Goal: Check status: Check status

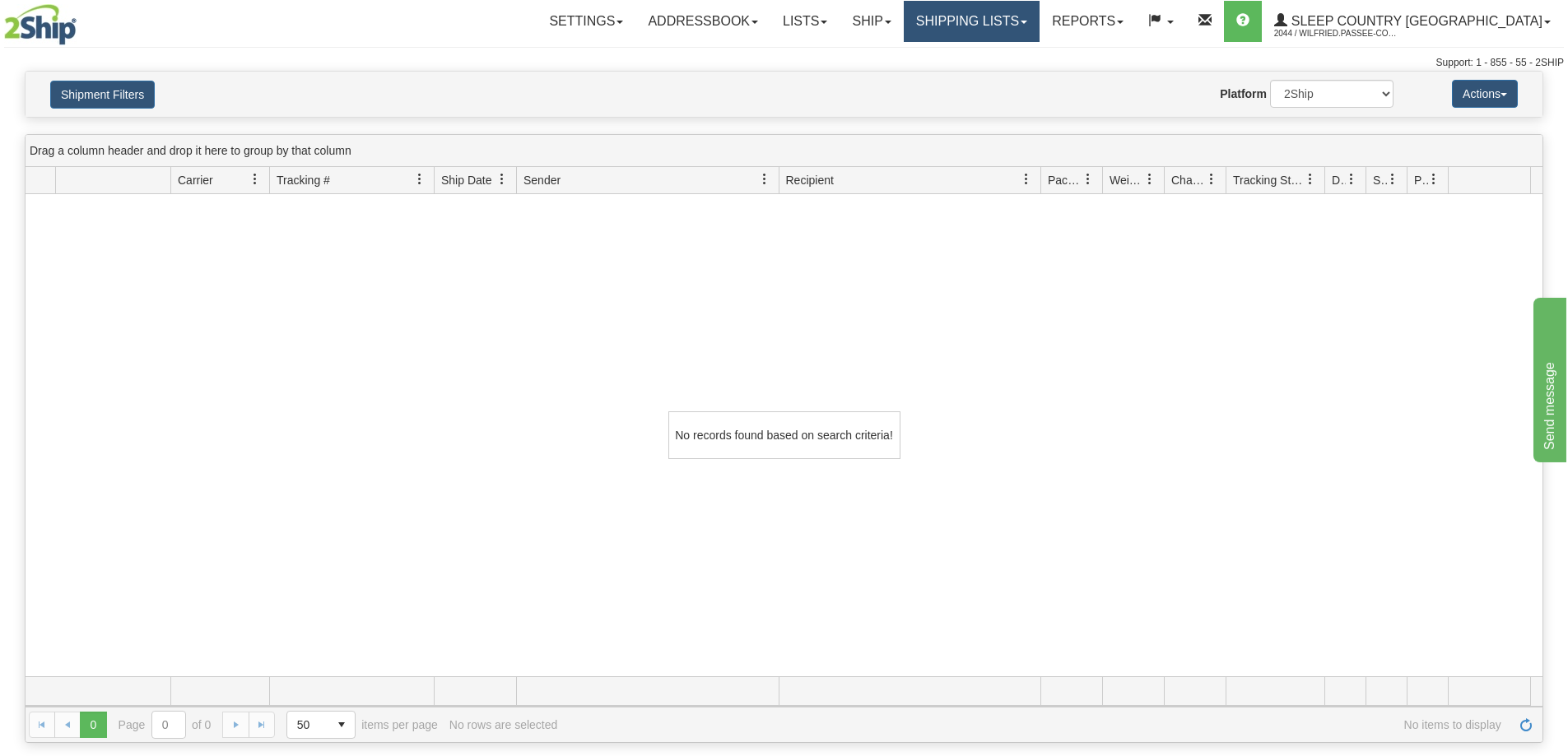
drag, startPoint x: 1026, startPoint y: 20, endPoint x: 1023, endPoint y: 65, distance: 45.1
click at [1026, 23] on link "Shipping lists" at bounding box center [971, 21] width 136 height 41
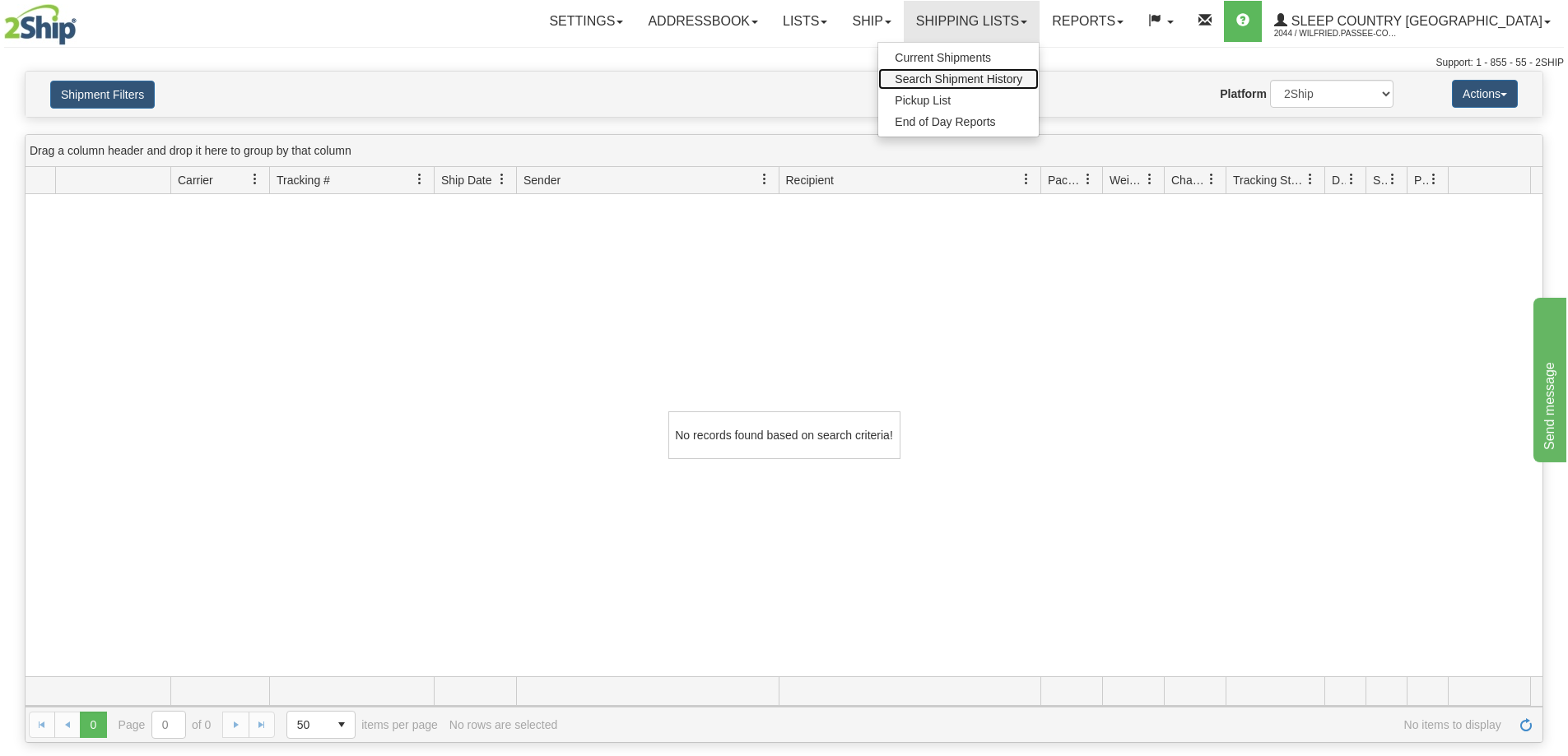
click at [1022, 74] on span "Search Shipment History" at bounding box center [958, 78] width 128 height 13
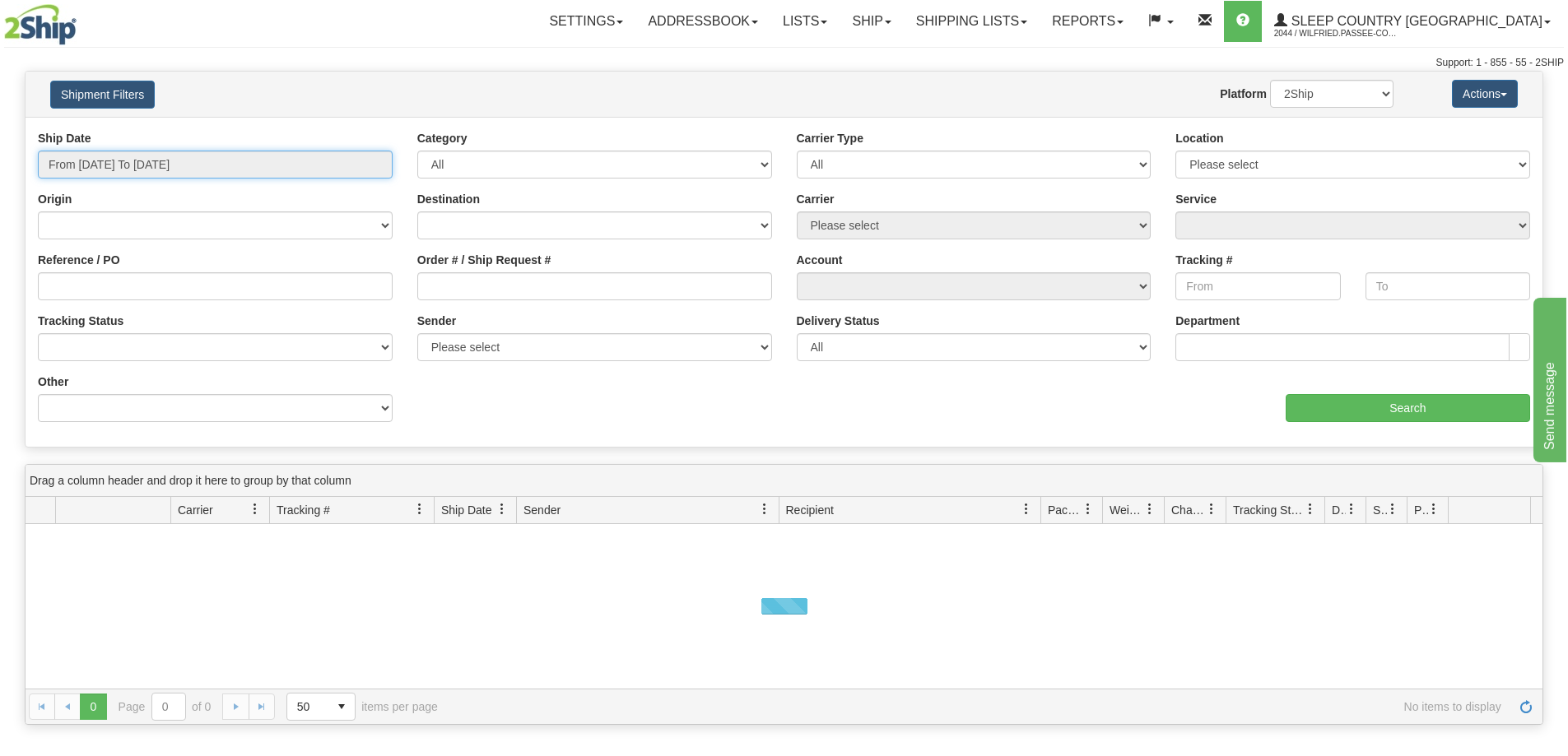
click at [187, 169] on input "From 09/27/2025 To 09/28/2025" at bounding box center [215, 164] width 354 height 28
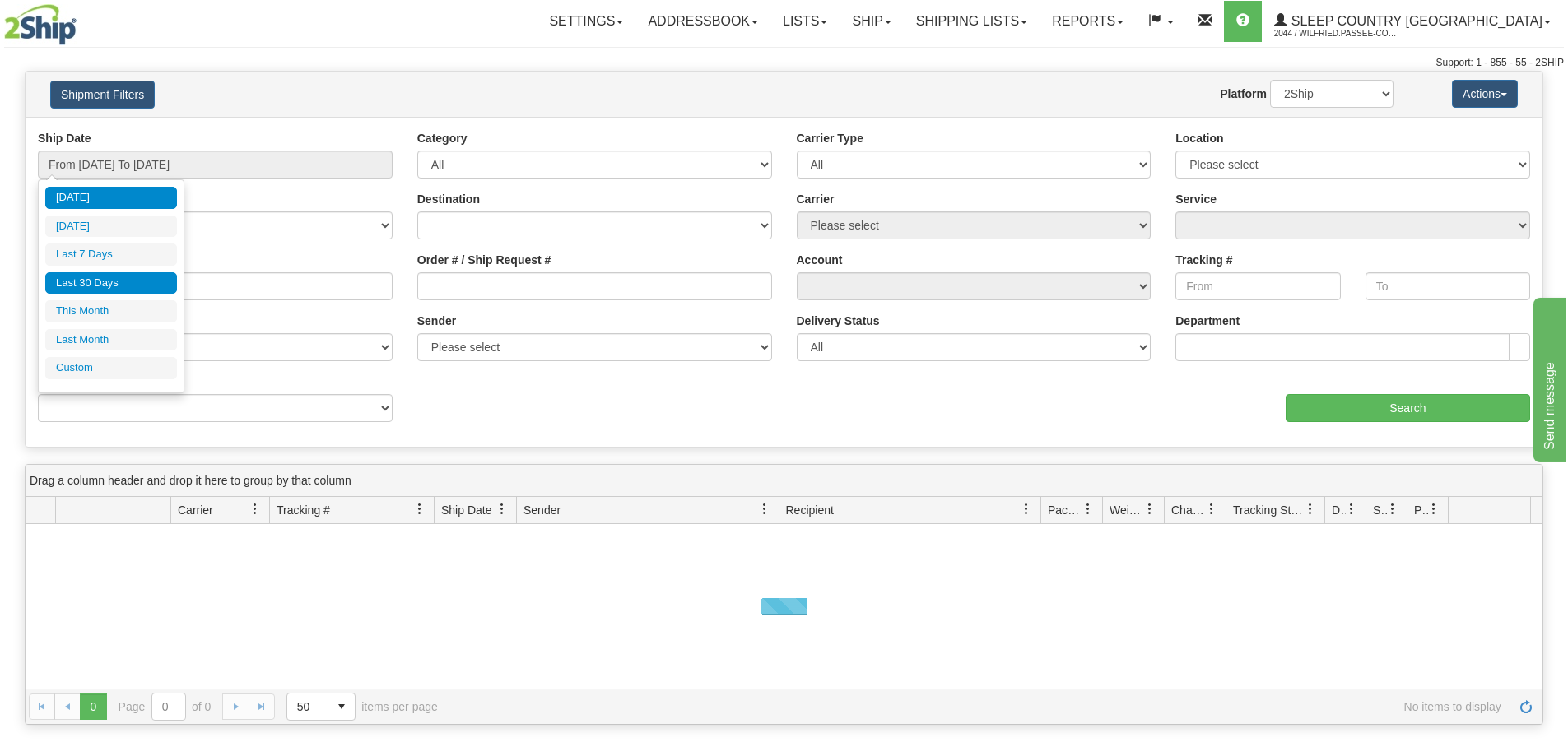
click at [155, 281] on li "Last 30 Days" at bounding box center [110, 283] width 132 height 22
type input "From [DATE] To [DATE]"
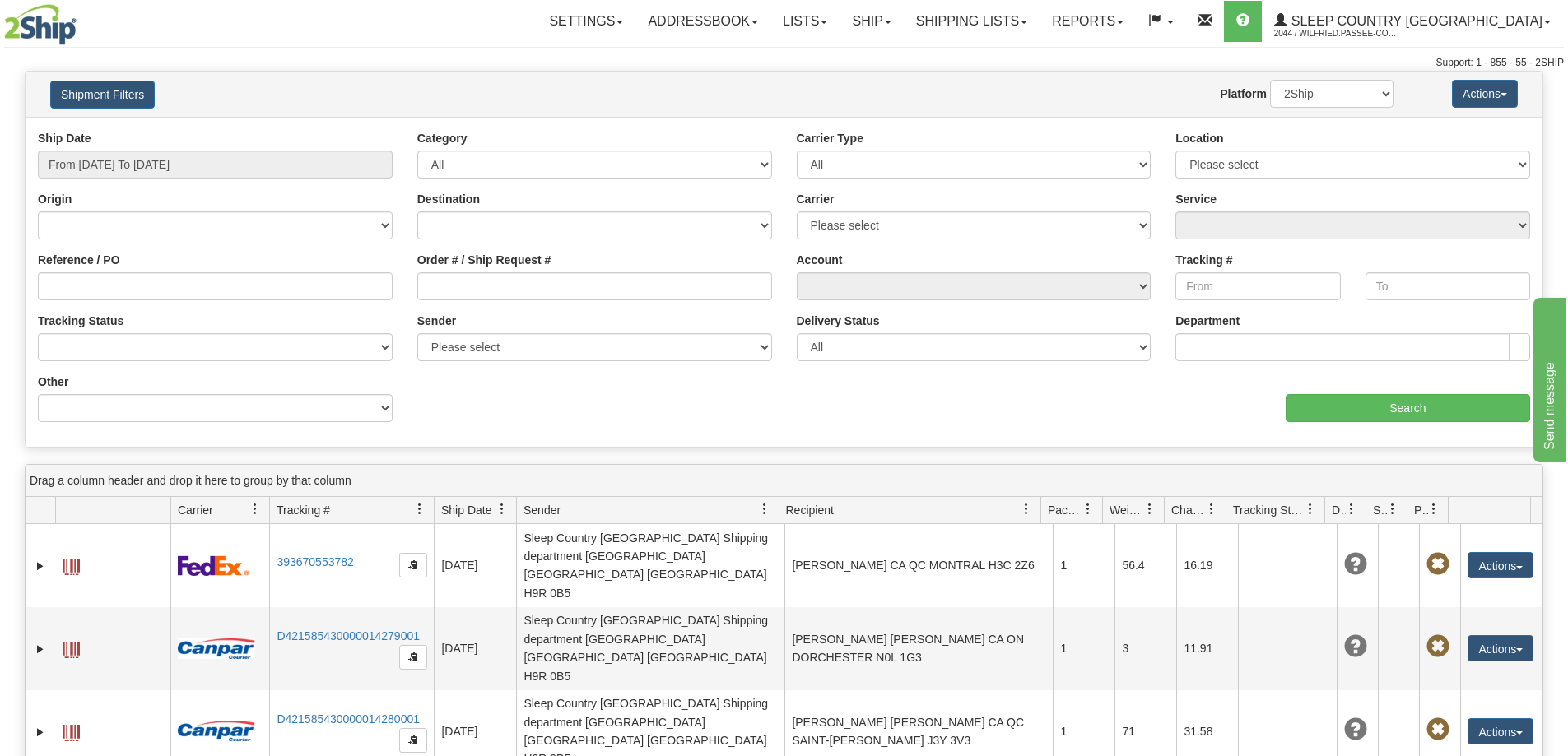
click at [570, 302] on div "Order # / Ship Request #" at bounding box center [594, 282] width 380 height 60
click at [576, 278] on input "Order # / Ship Request #" at bounding box center [594, 286] width 354 height 28
paste input "9000I130625"
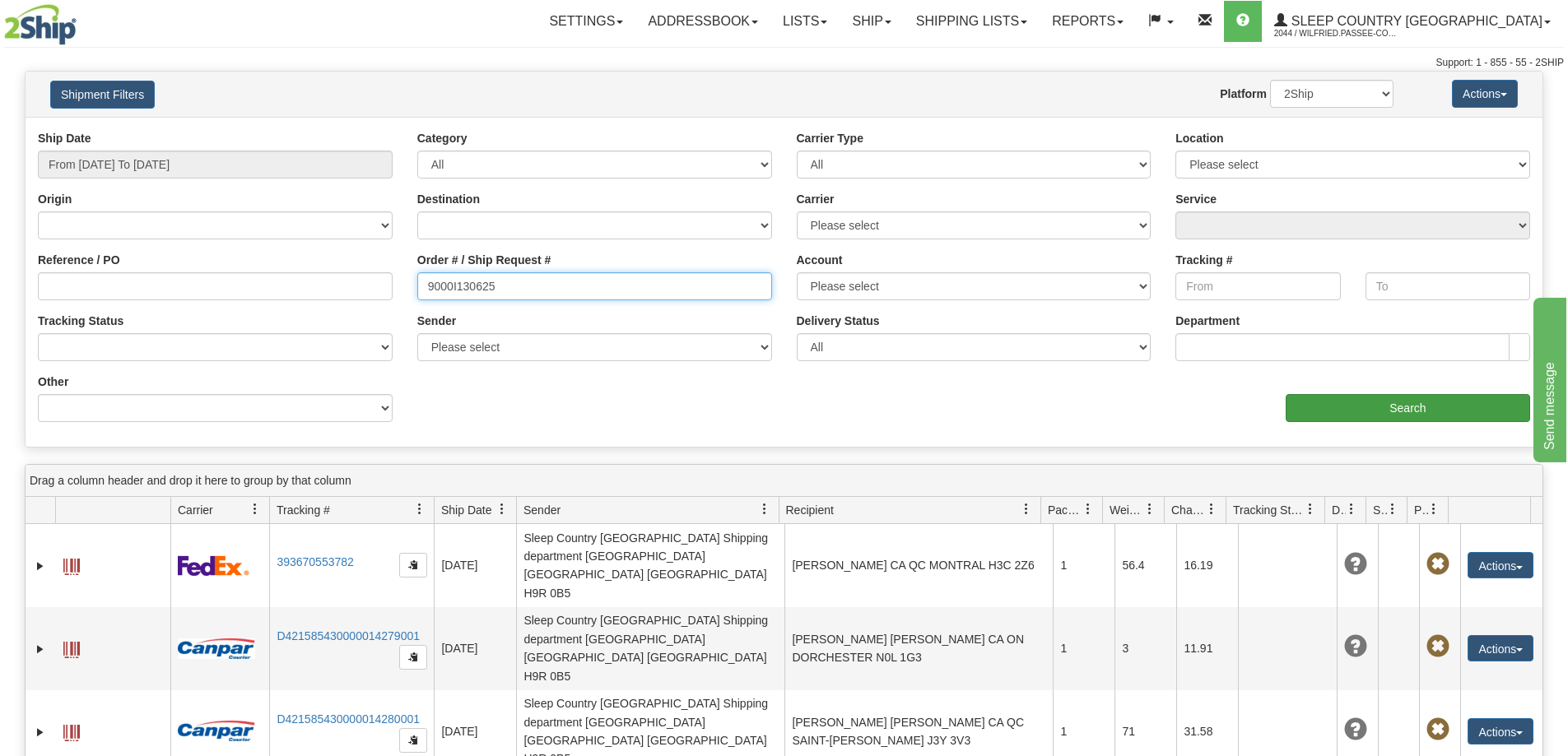
type input "9000I130625"
drag, startPoint x: 1315, startPoint y: 413, endPoint x: 1296, endPoint y: 413, distance: 19.0
click at [1296, 413] on input "Search" at bounding box center [1407, 408] width 244 height 28
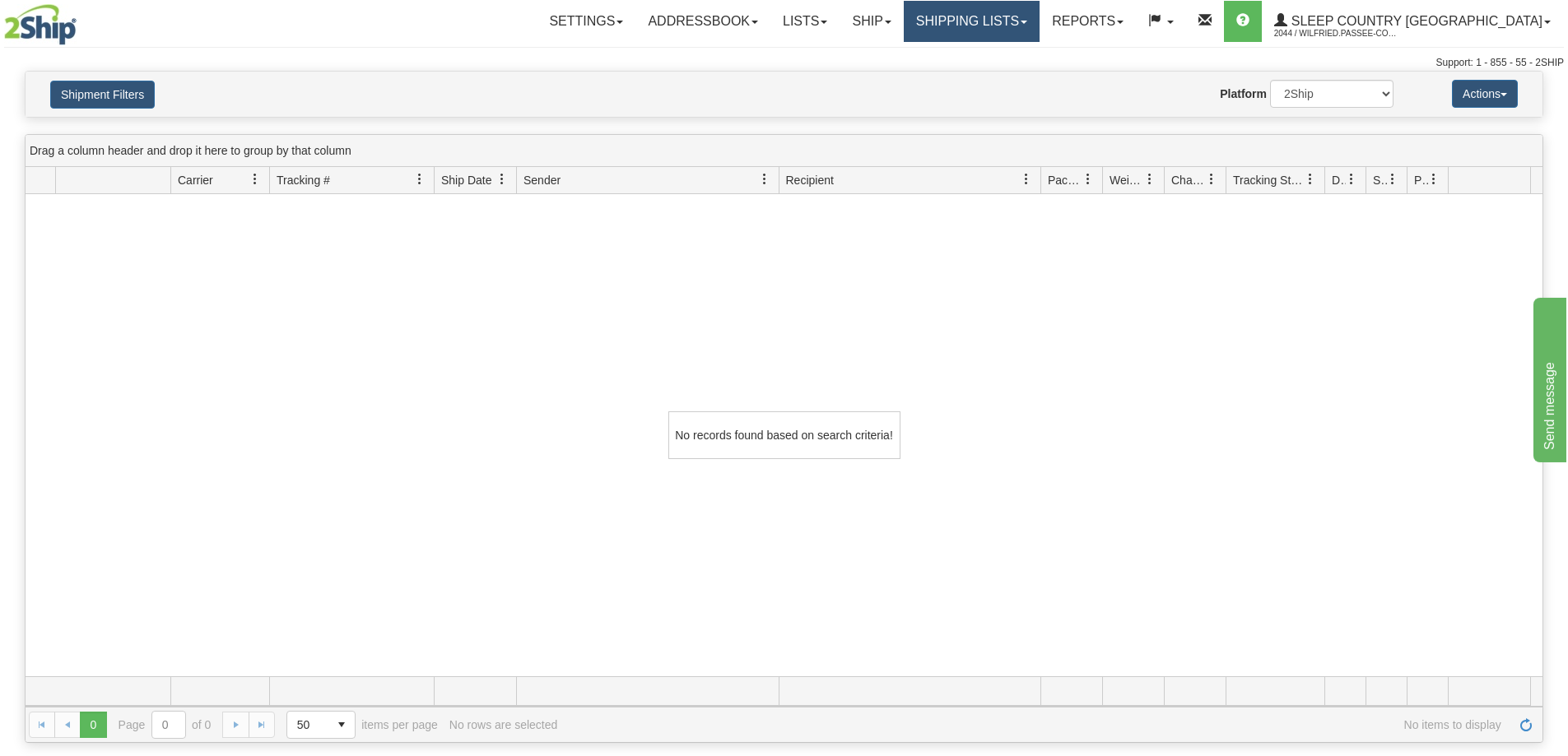
click at [1028, 20] on link "Shipping lists" at bounding box center [971, 21] width 136 height 41
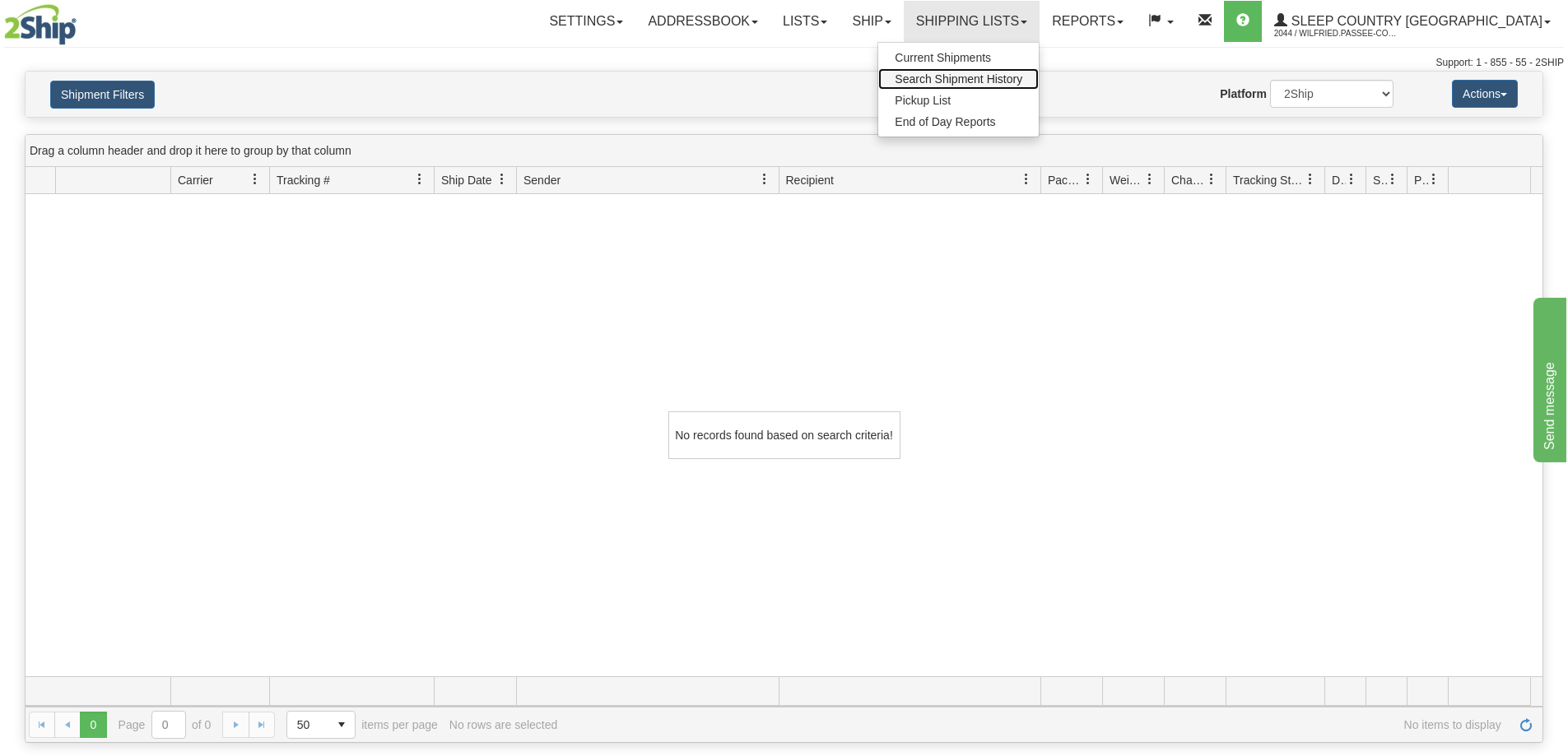
drag, startPoint x: 1025, startPoint y: 71, endPoint x: 924, endPoint y: 76, distance: 101.1
click at [1025, 71] on link "Search Shipment History" at bounding box center [958, 79] width 160 height 21
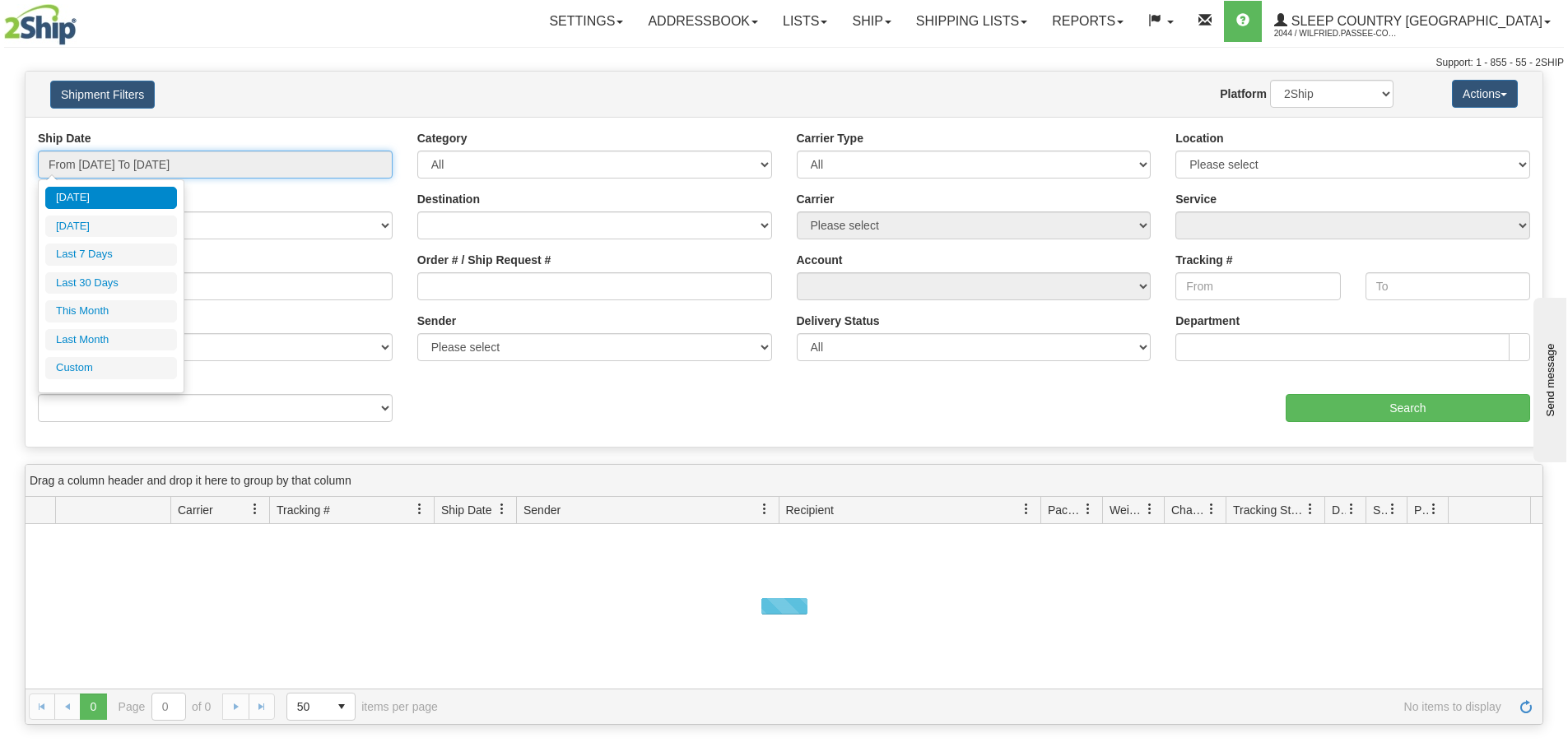
click at [164, 158] on input "From 09/27/2025 To 09/28/2025" at bounding box center [215, 164] width 354 height 28
click at [138, 279] on li "Last 30 Days" at bounding box center [110, 283] width 132 height 22
type input "From [DATE] To [DATE]"
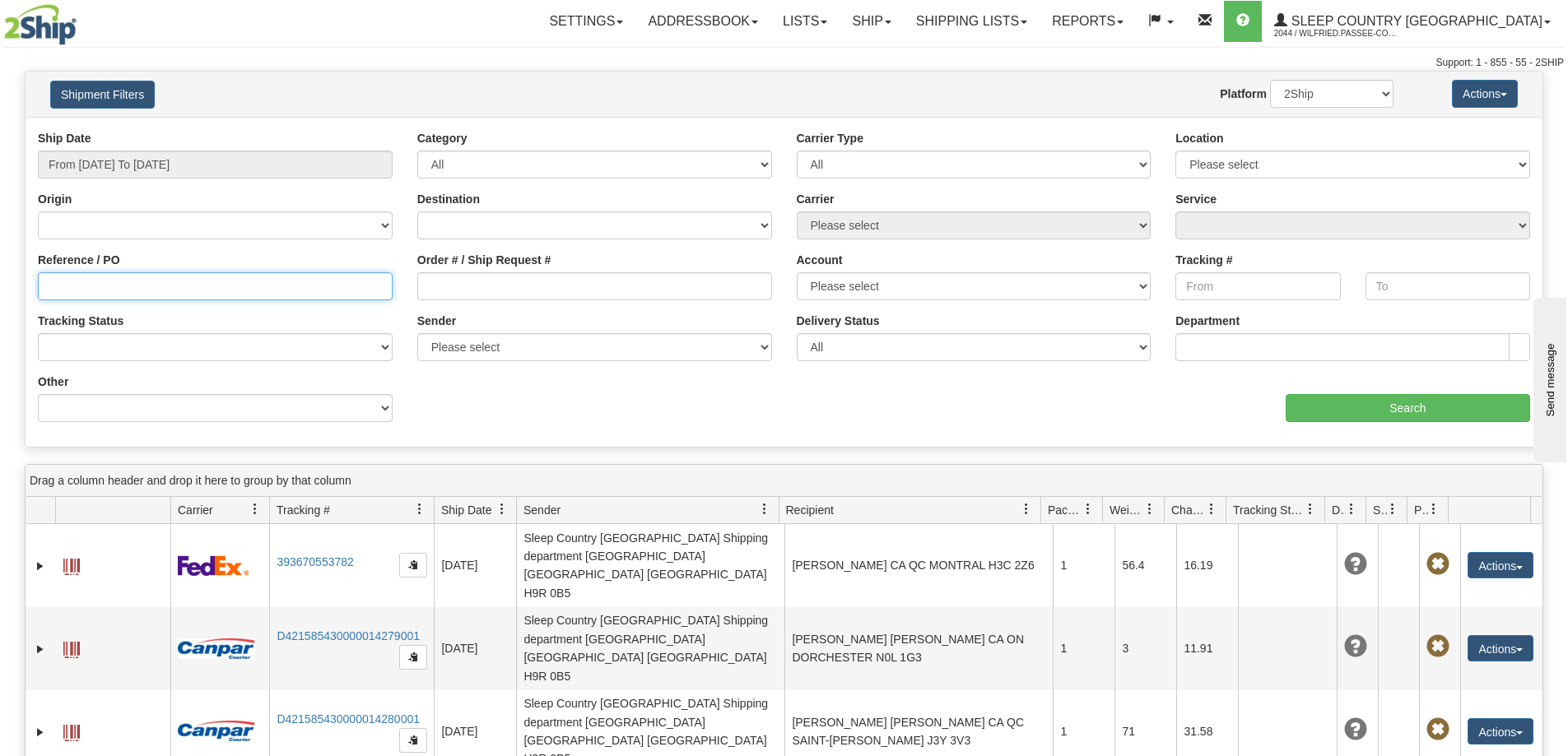
click at [140, 297] on input "Reference / PO" at bounding box center [215, 286] width 354 height 28
paste input "9000I130625"
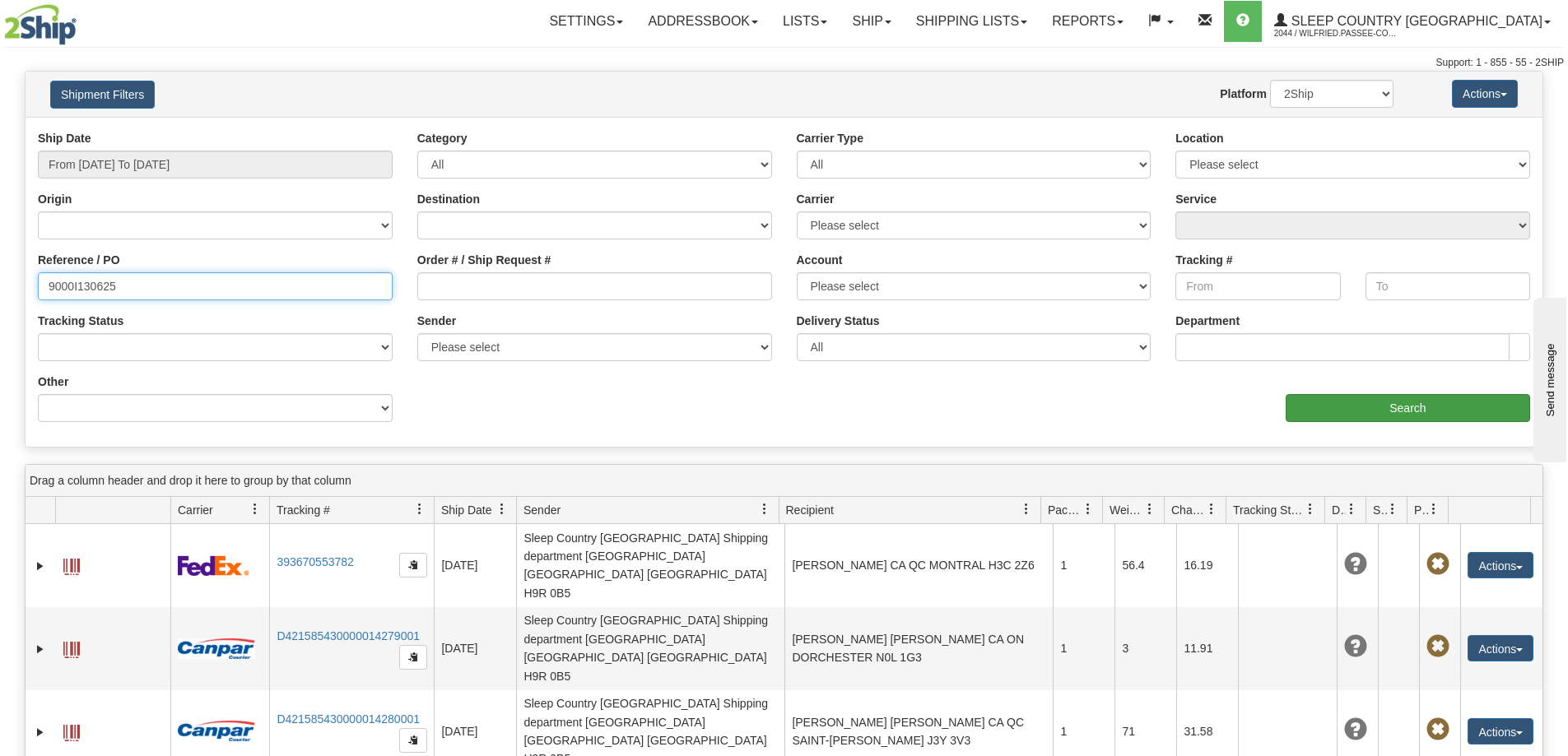
type input "9000I130625"
drag, startPoint x: 1330, startPoint y: 407, endPoint x: 1308, endPoint y: 404, distance: 22.2
click at [1308, 404] on input "Search" at bounding box center [1407, 408] width 244 height 28
